Goal: Task Accomplishment & Management: Manage account settings

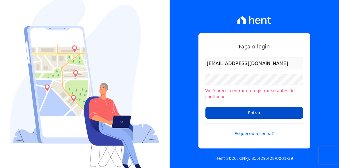
click at [241, 109] on input "Entrar" at bounding box center [254, 113] width 98 height 12
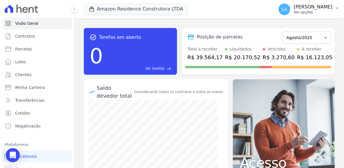
click at [336, 8] on icon "button" at bounding box center [337, 8] width 2 height 1
click at [336, 8] on icon "button" at bounding box center [337, 8] width 5 height 5
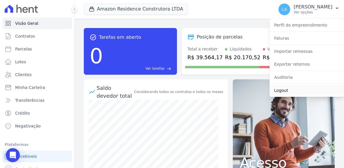
click at [283, 90] on link "Logout" at bounding box center [306, 90] width 74 height 10
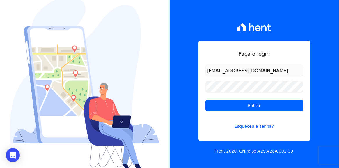
type input "[EMAIL_ADDRESS][DOMAIN_NAME]"
